Goal: Information Seeking & Learning: Learn about a topic

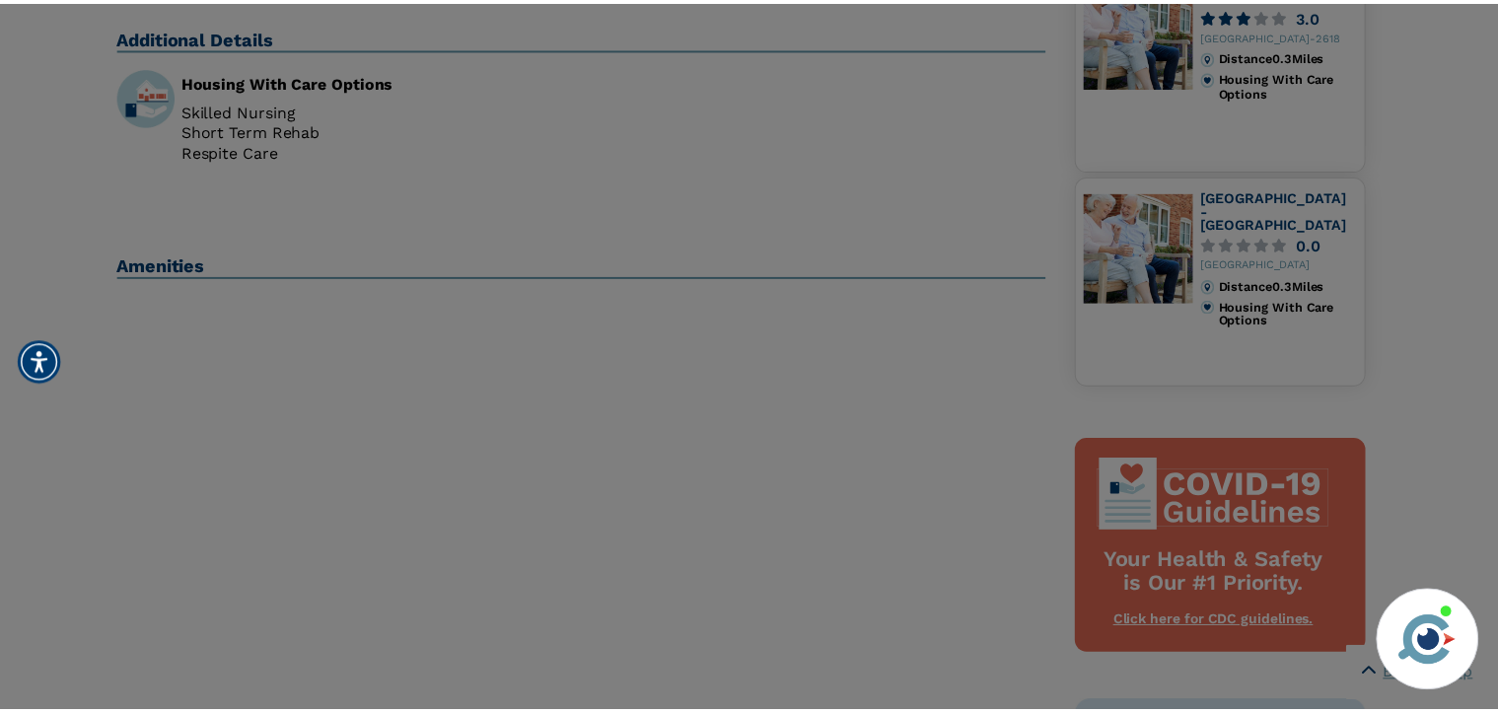
scroll to position [690, 0]
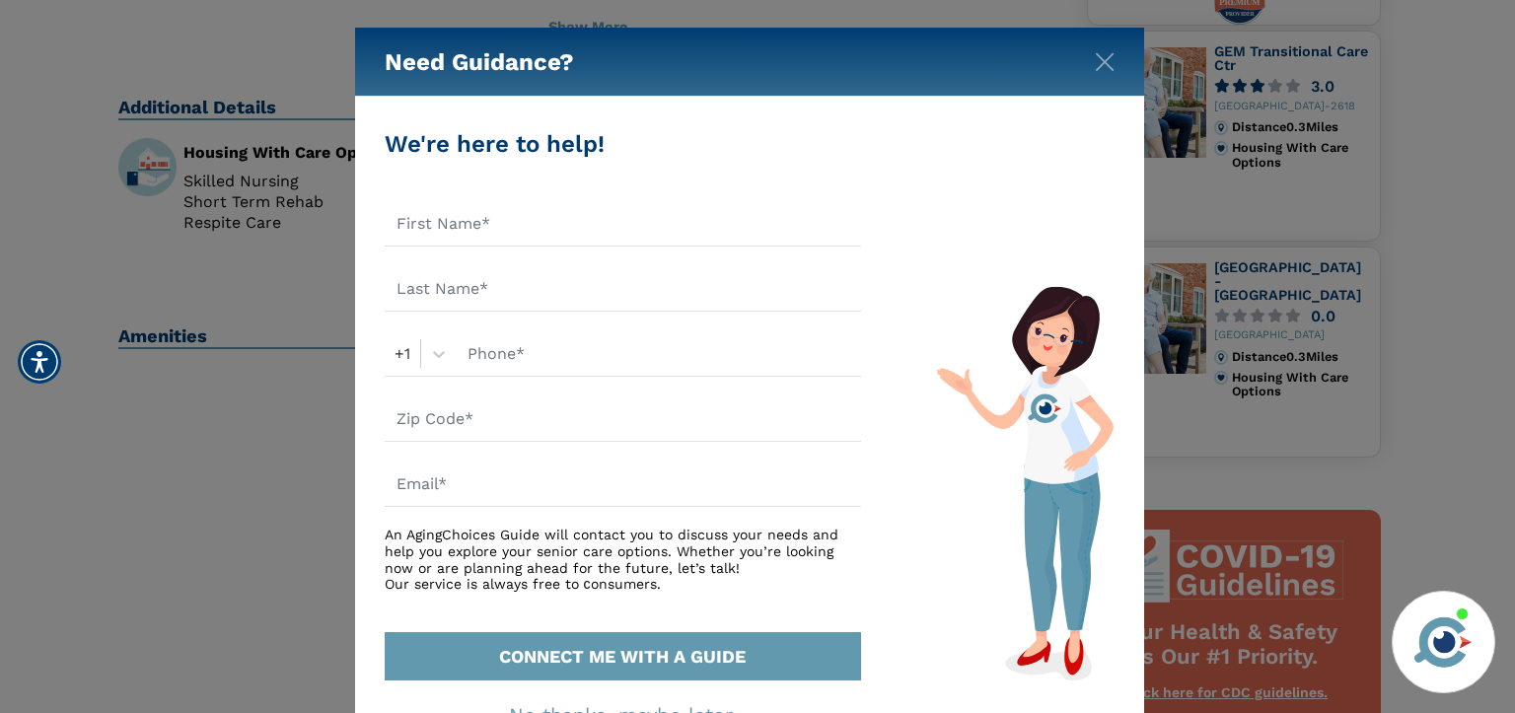
click at [257, 484] on div "Need Guidance? We're here to help! +1 An AgingChoices Guide will contact you to…" at bounding box center [757, 356] width 1515 height 713
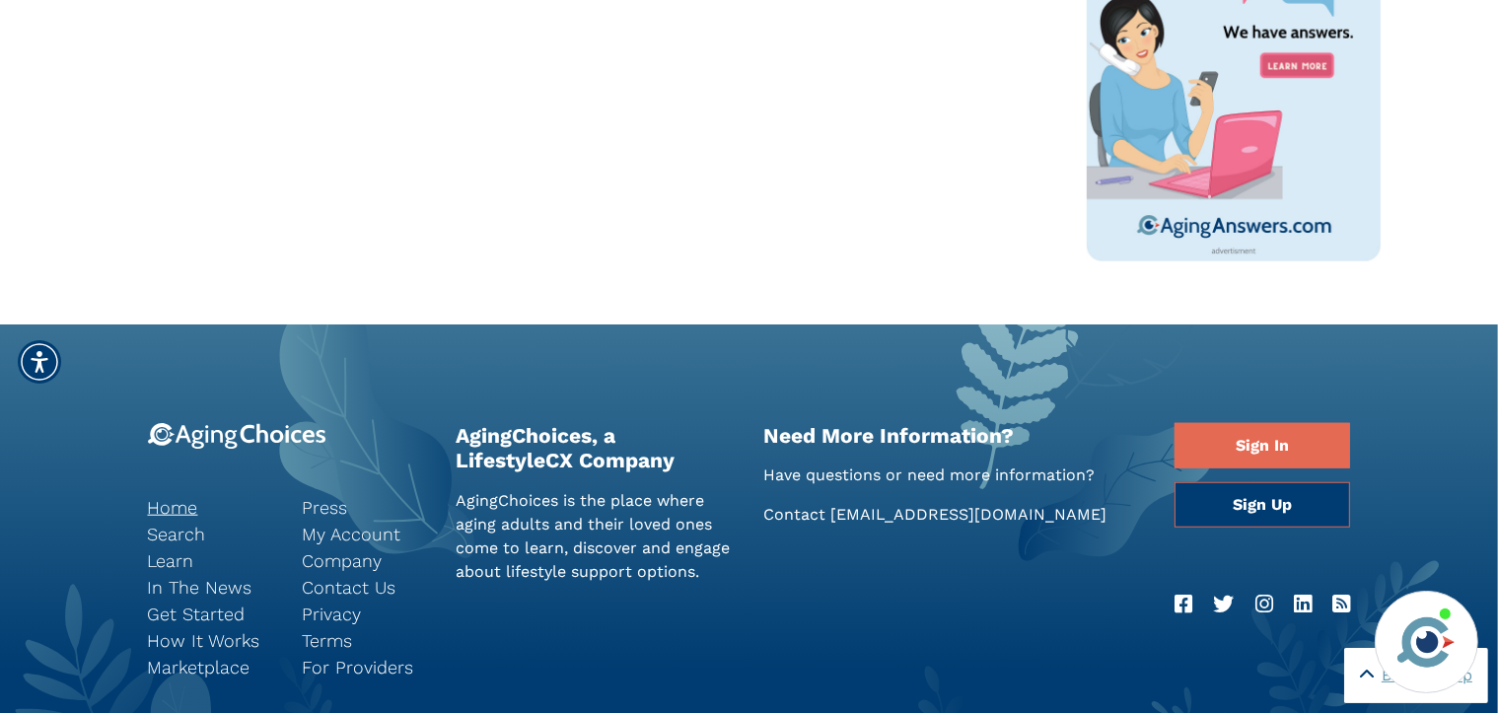
scroll to position [1578, 0]
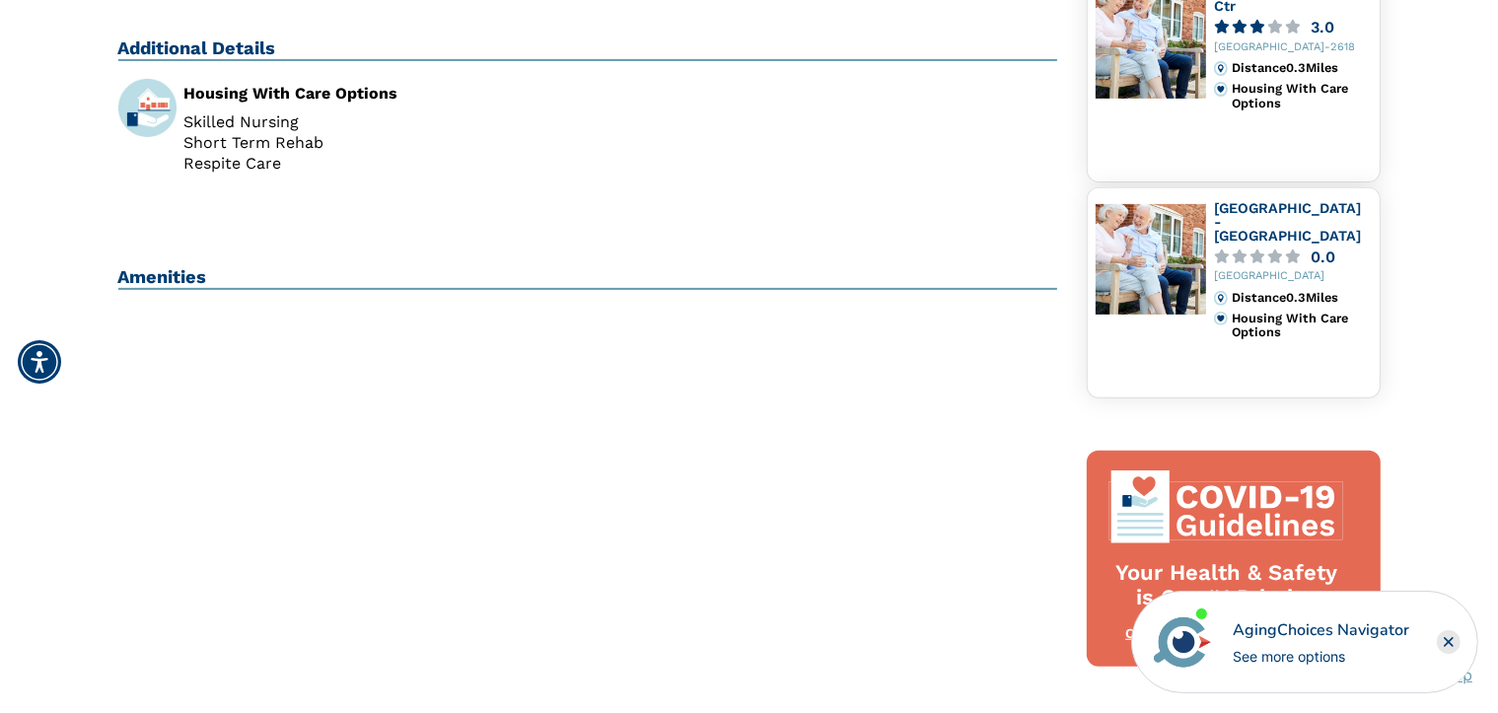
scroll to position [592, 0]
